Goal: Transaction & Acquisition: Purchase product/service

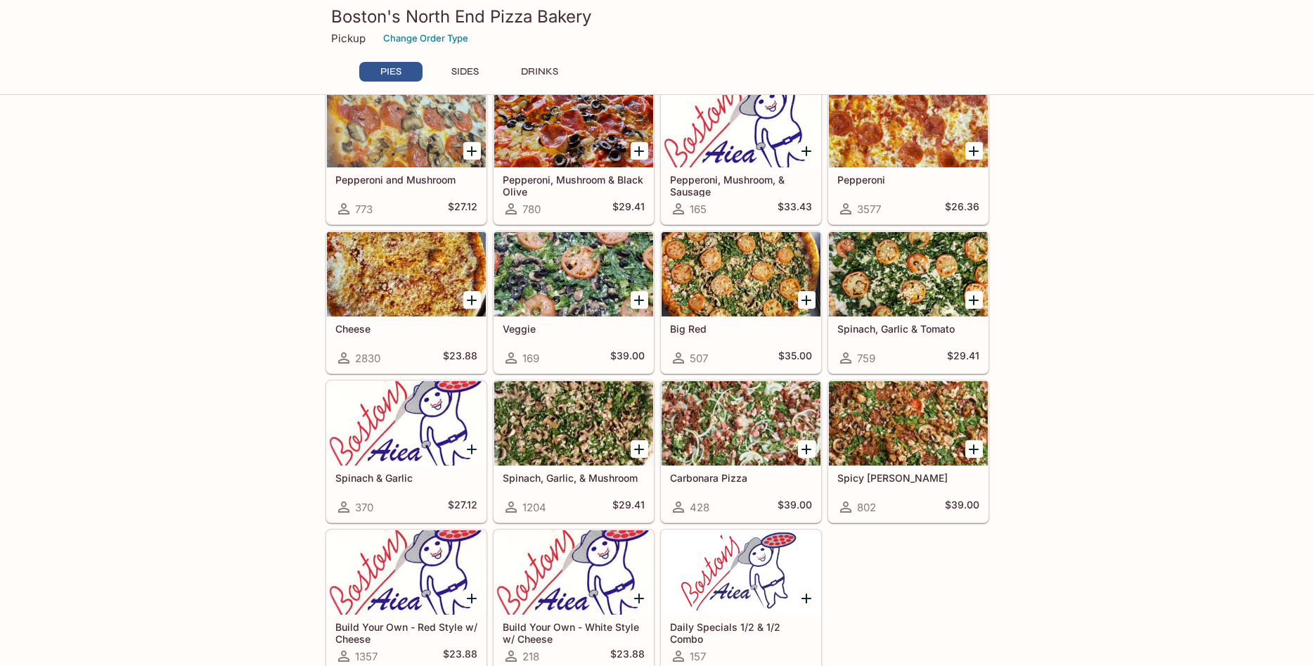
scroll to position [502, 0]
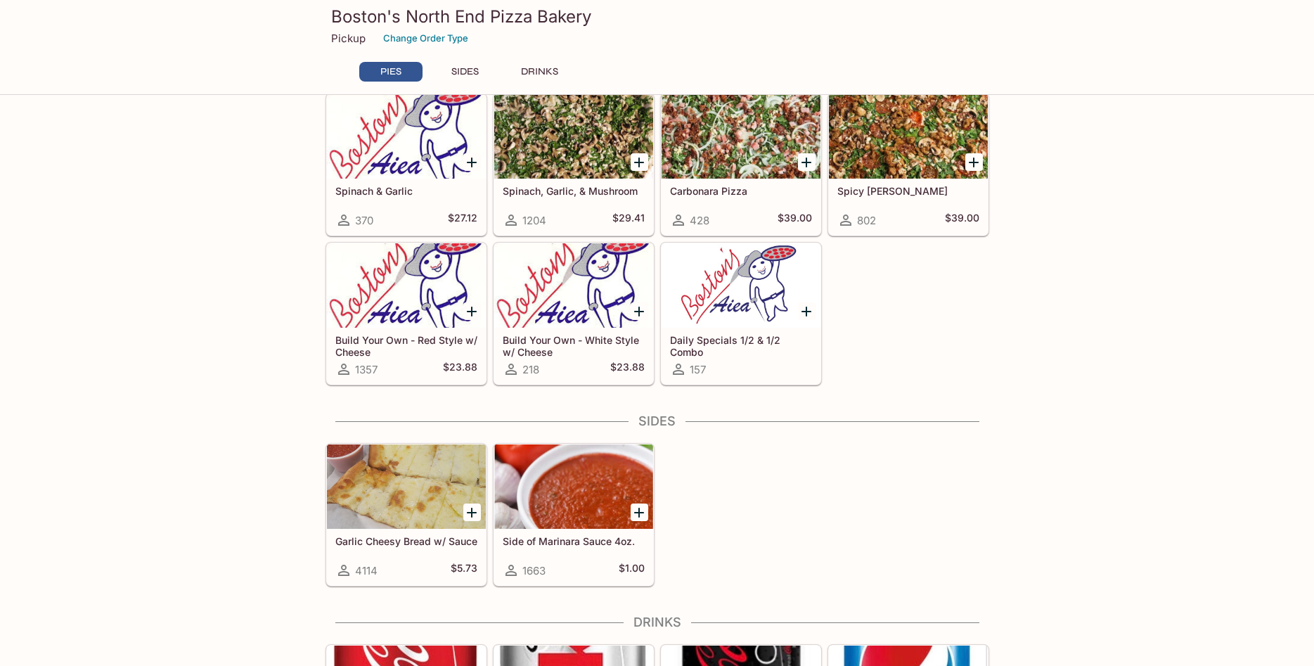
click at [713, 336] on h5 "Daily Specials 1/2 & 1/2 Combo" at bounding box center [741, 345] width 142 height 23
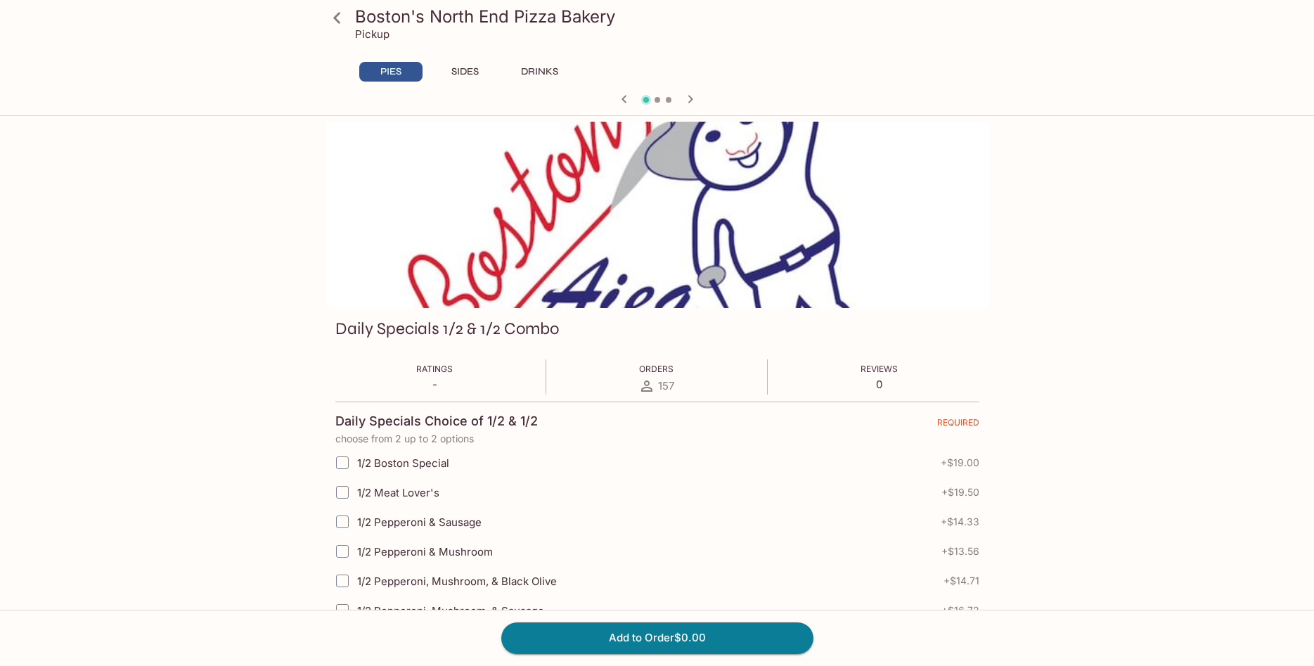
click at [348, 491] on input "1/2 Meat Lover's" at bounding box center [342, 492] width 28 height 28
checkbox input "true"
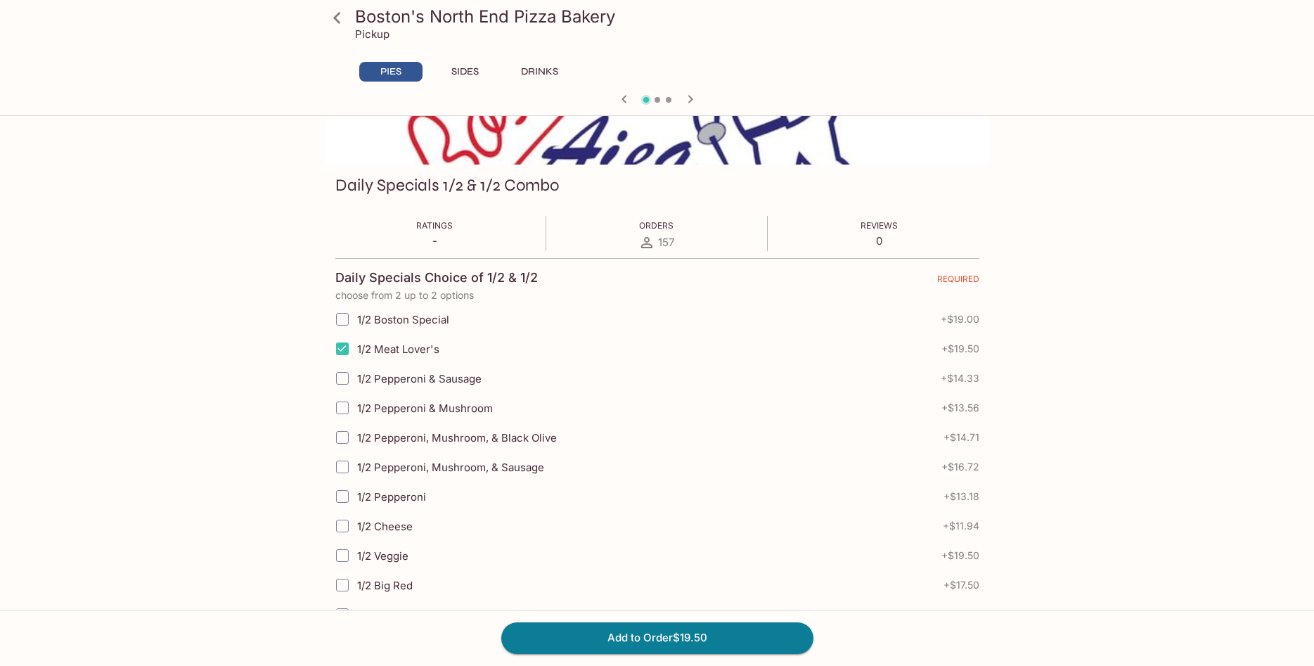
scroll to position [287, 0]
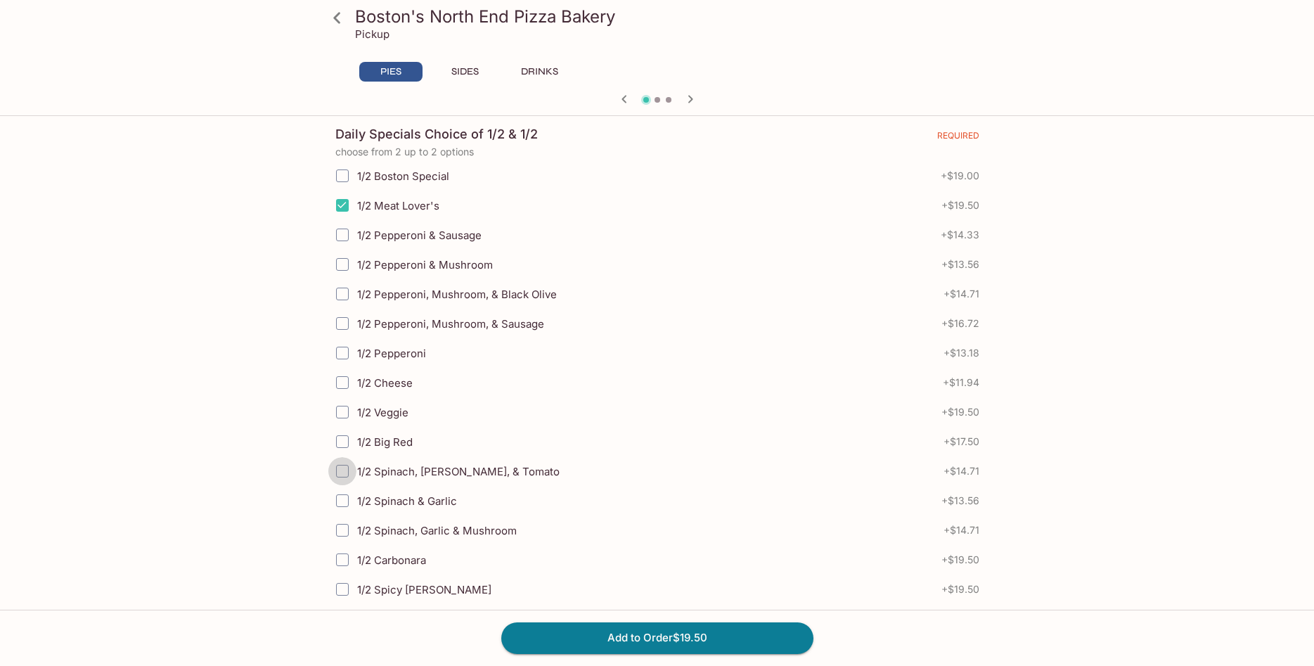
click at [345, 463] on input "1/2 Spinach, [PERSON_NAME], & Tomato" at bounding box center [342, 471] width 28 height 28
checkbox input "true"
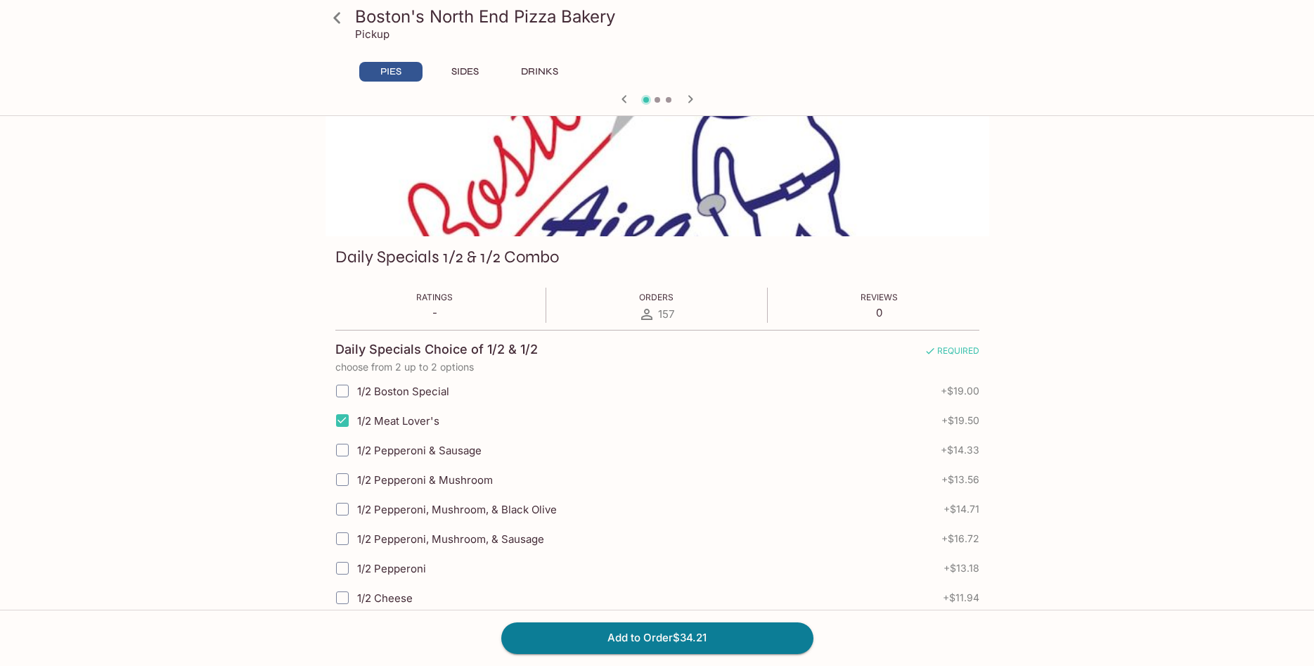
scroll to position [0, 0]
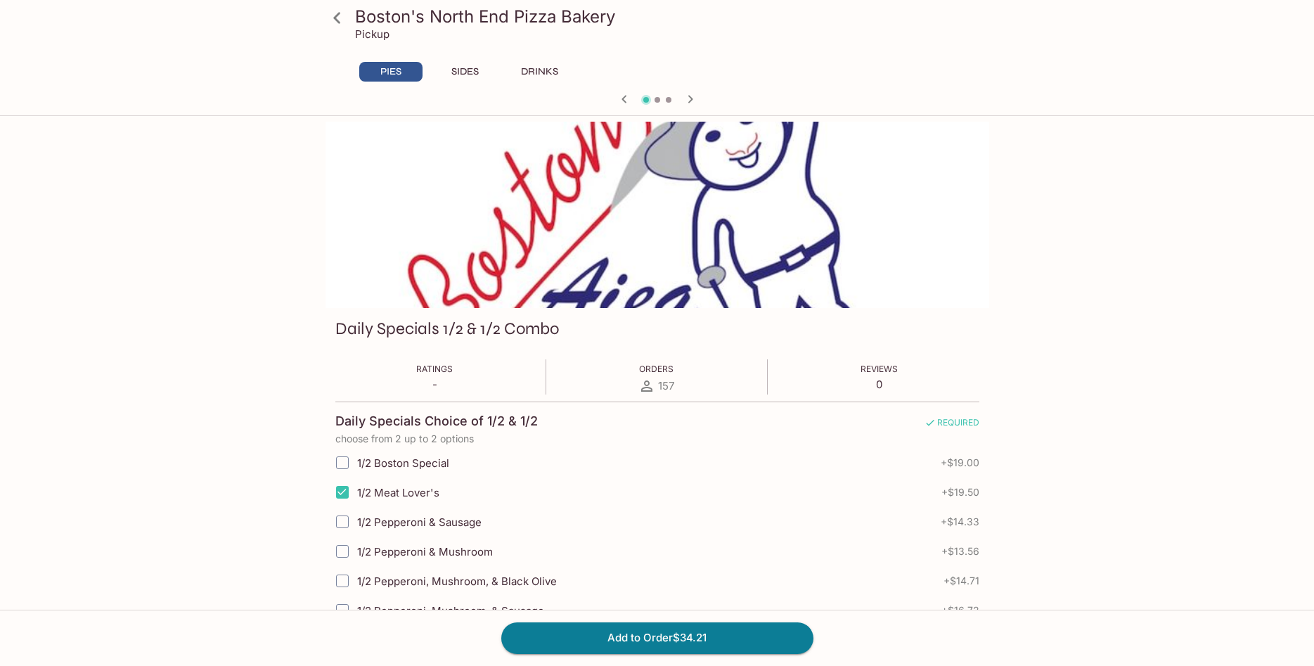
click at [339, 16] on icon at bounding box center [337, 18] width 25 height 25
